Goal: Task Accomplishment & Management: Complete application form

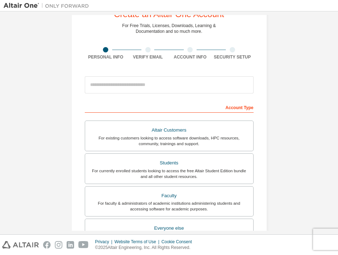
scroll to position [63, 0]
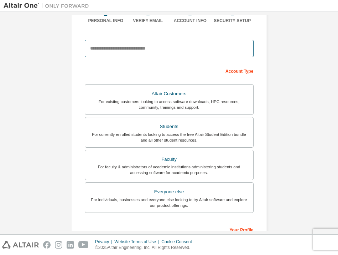
click at [138, 47] on input "email" at bounding box center [169, 48] width 169 height 17
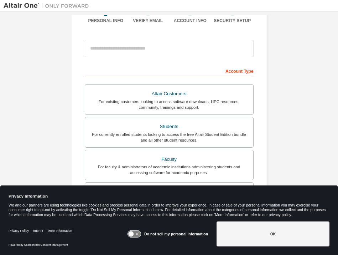
click at [173, 62] on form "This is a federated email. No need to register a new account. You should be abl…" at bounding box center [169, 175] width 169 height 279
click at [172, 58] on div at bounding box center [169, 48] width 169 height 24
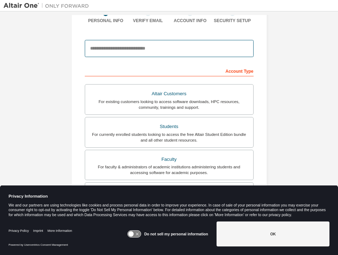
click at [173, 50] on input "email" at bounding box center [169, 48] width 169 height 17
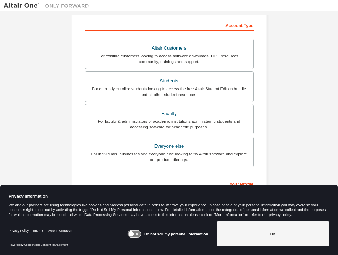
scroll to position [109, 0]
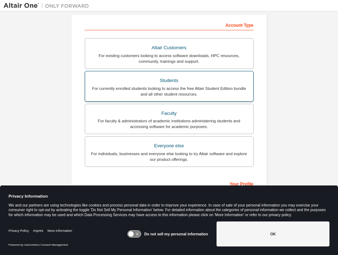
type input "**********"
click at [172, 85] on div "Students" at bounding box center [168, 80] width 159 height 10
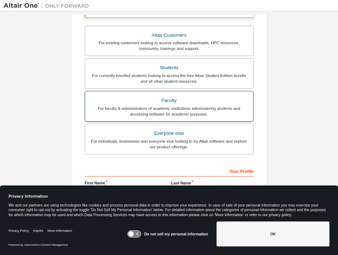
scroll to position [180, 0]
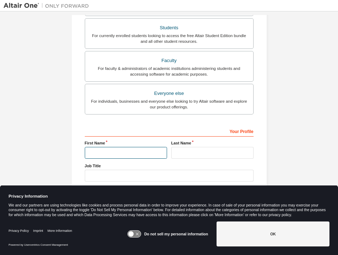
click at [125, 154] on input "text" at bounding box center [126, 153] width 82 height 12
type input "*******"
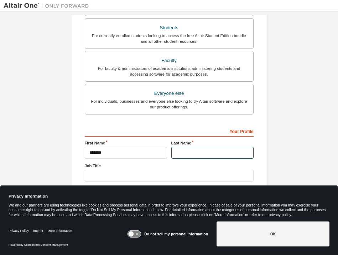
click at [200, 155] on input "text" at bounding box center [212, 153] width 82 height 12
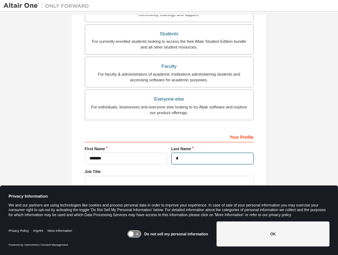
scroll to position [186, 0]
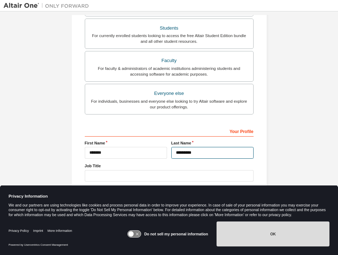
type input "*********"
click at [255, 233] on button "OK" at bounding box center [272, 233] width 113 height 25
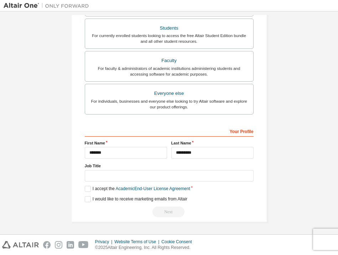
scroll to position [186, 0]
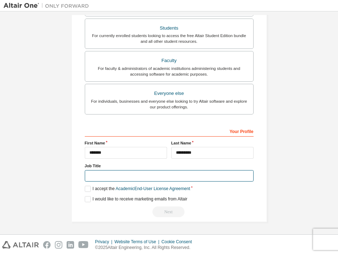
click at [122, 179] on input "text" at bounding box center [169, 176] width 169 height 12
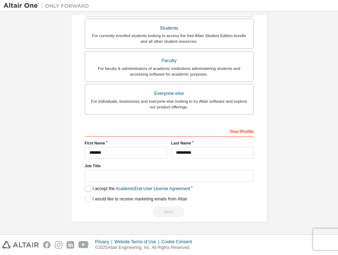
click at [85, 190] on label "I accept the Academic End-User License Agreement" at bounding box center [137, 188] width 105 height 6
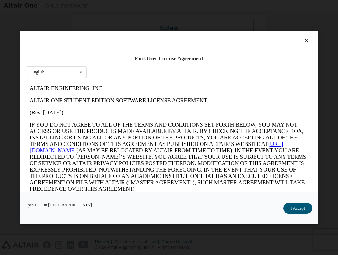
scroll to position [0, 0]
click at [305, 207] on button "I Accept" at bounding box center [297, 208] width 29 height 11
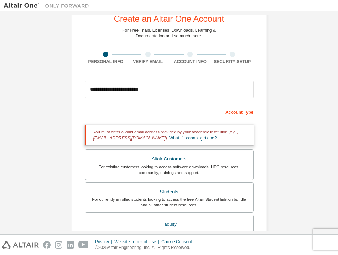
scroll to position [17, 0]
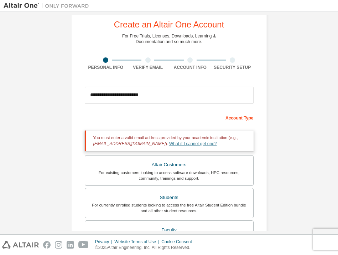
click at [199, 145] on link "What if I cannot get one?" at bounding box center [192, 143] width 47 height 5
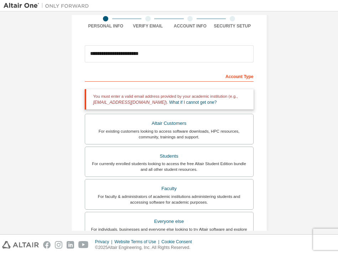
scroll to position [59, 0]
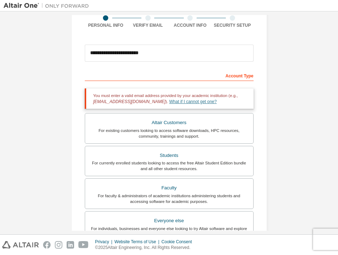
click at [198, 101] on link "What if I cannot get one?" at bounding box center [192, 101] width 47 height 5
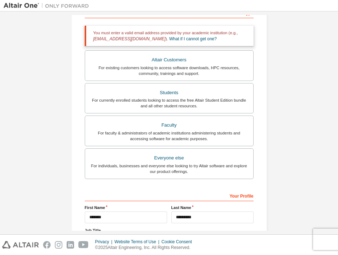
scroll to position [118, 0]
